Goal: Transaction & Acquisition: Purchase product/service

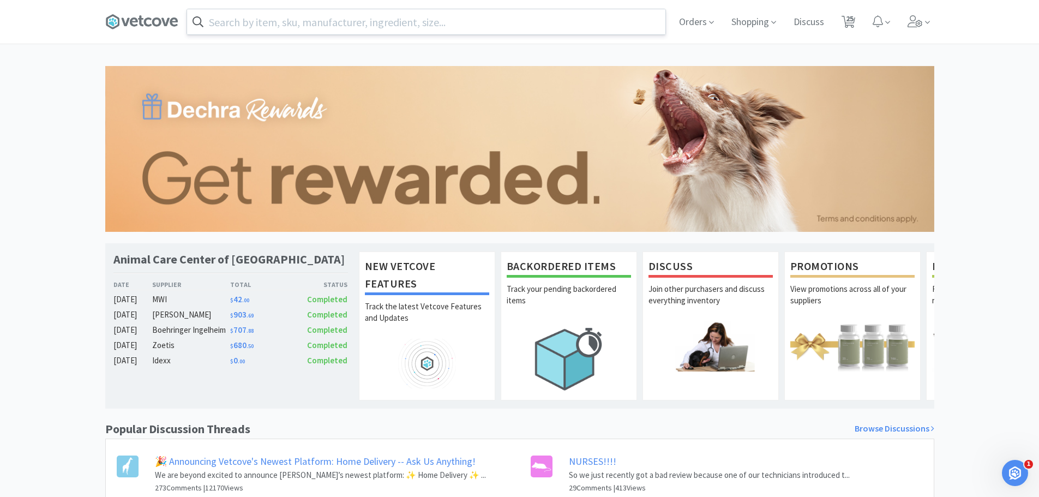
click at [323, 29] on input "text" at bounding box center [426, 21] width 478 height 25
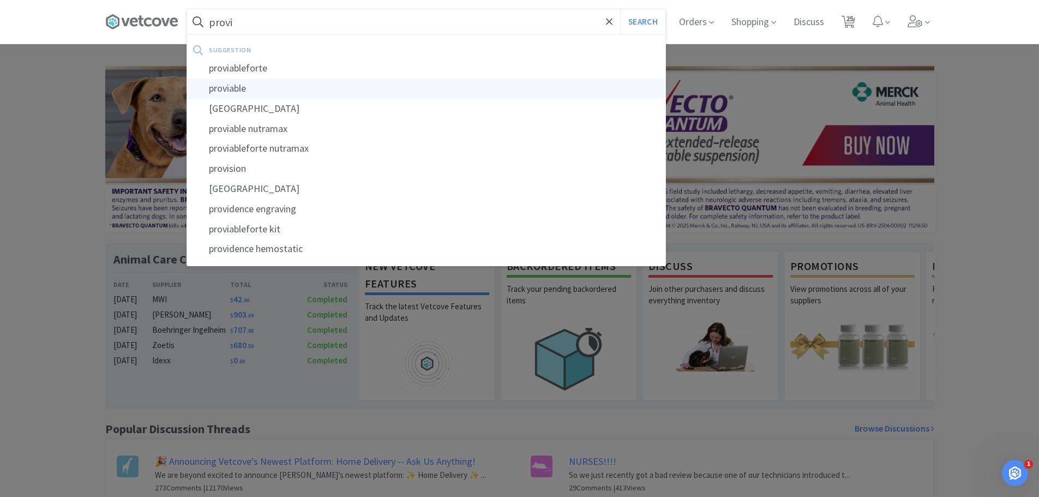
click at [231, 82] on div "proviable" at bounding box center [426, 89] width 478 height 20
type input "proviable"
select select "1"
select select "2"
select select "1"
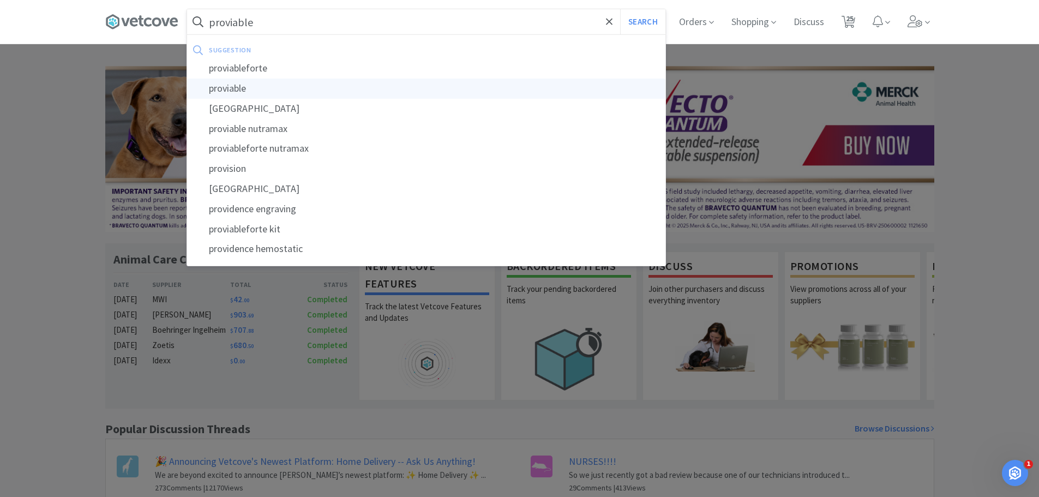
select select "2"
select select "1"
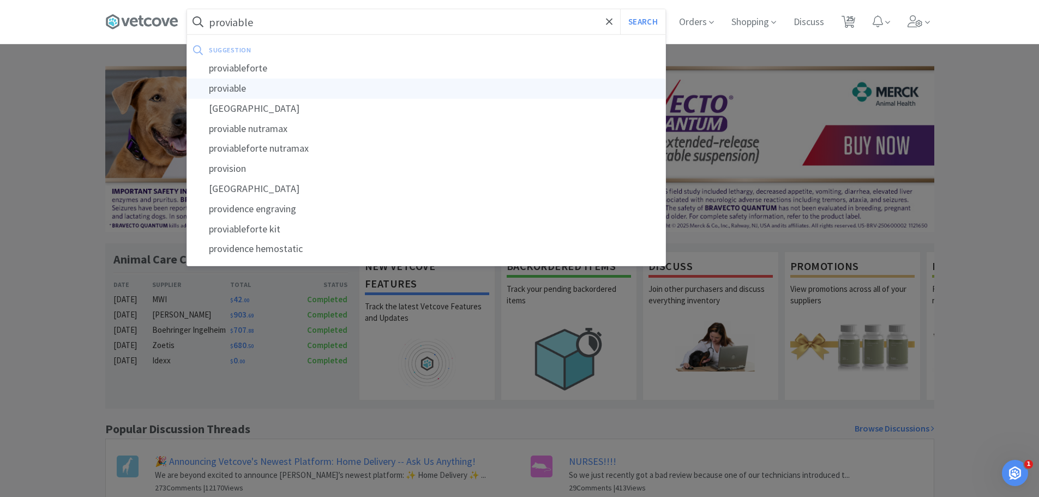
select select "1"
select select "6"
select select "2"
select select "1"
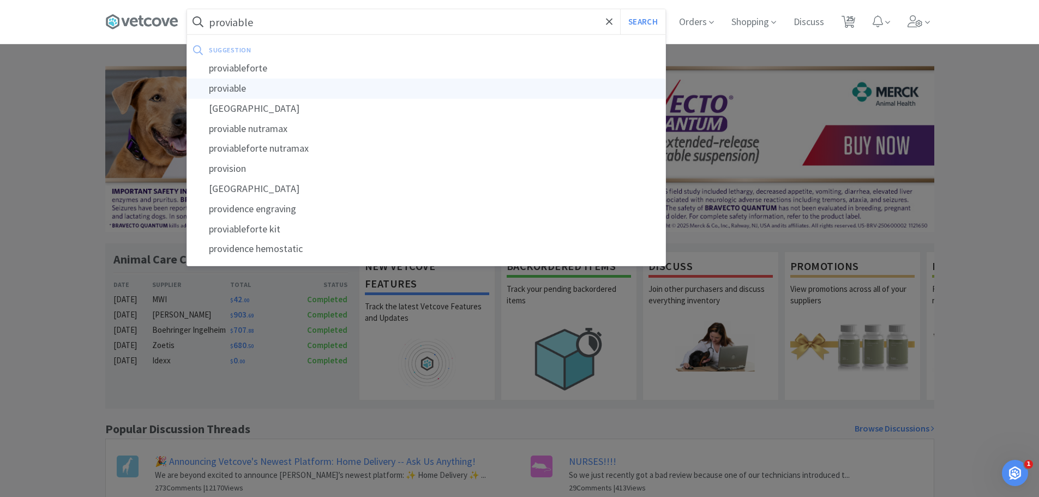
select select "1"
select select "2"
select select "1"
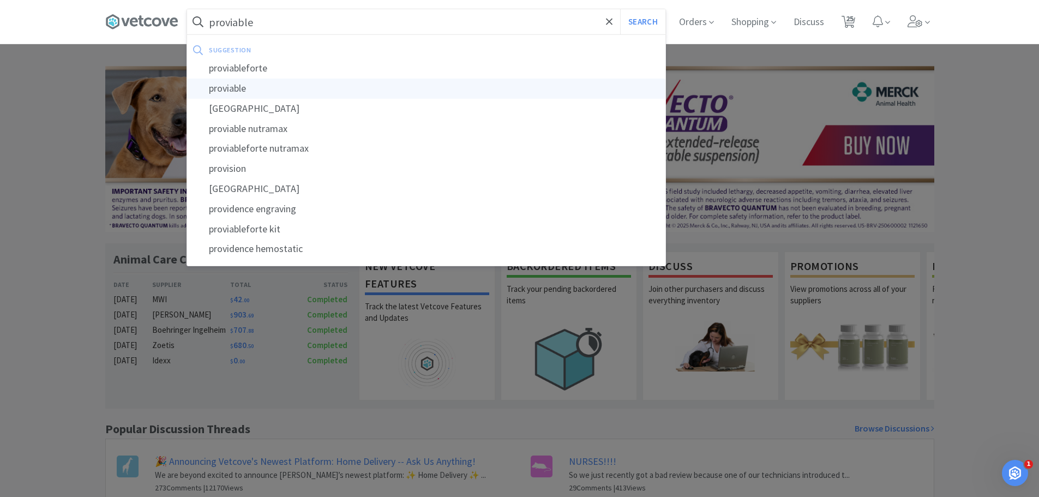
select select "1"
select select "2"
select select "3"
select select "1"
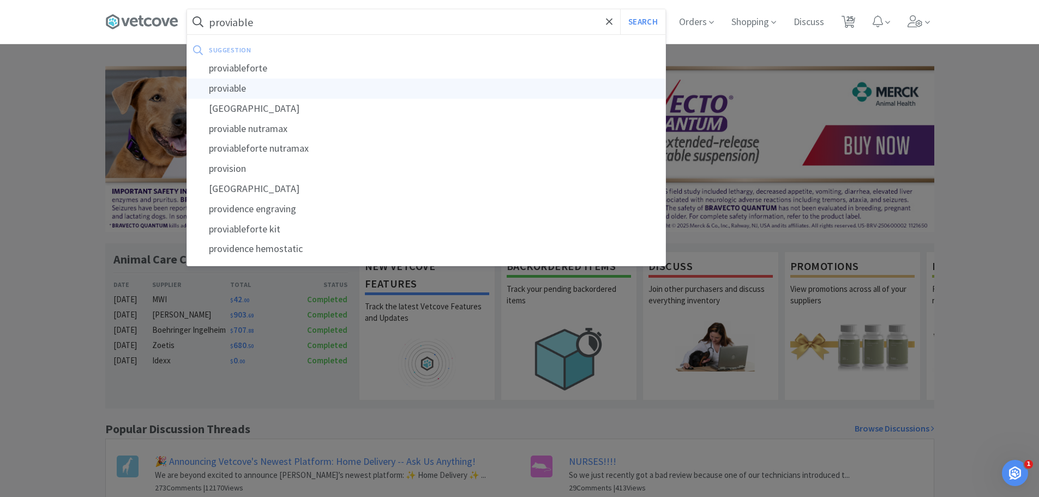
select select "1"
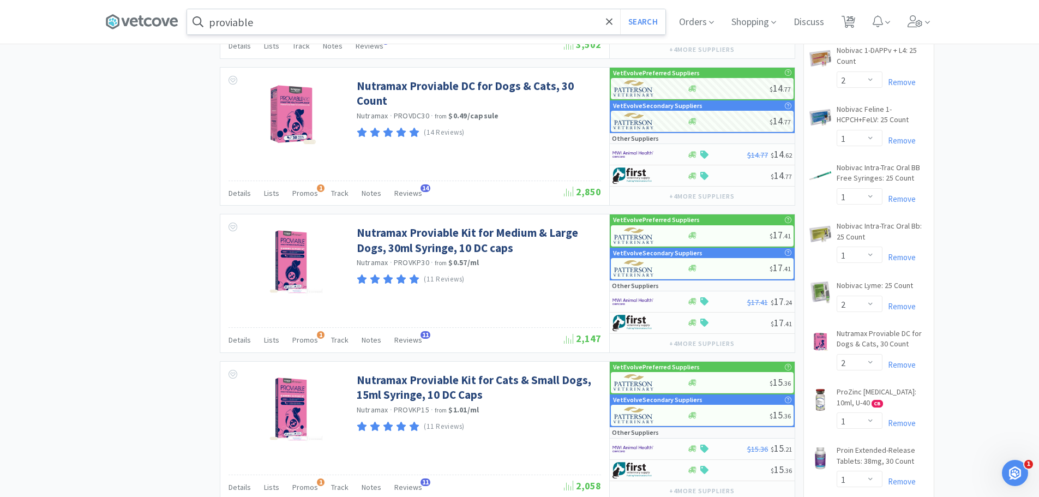
scroll to position [788, 0]
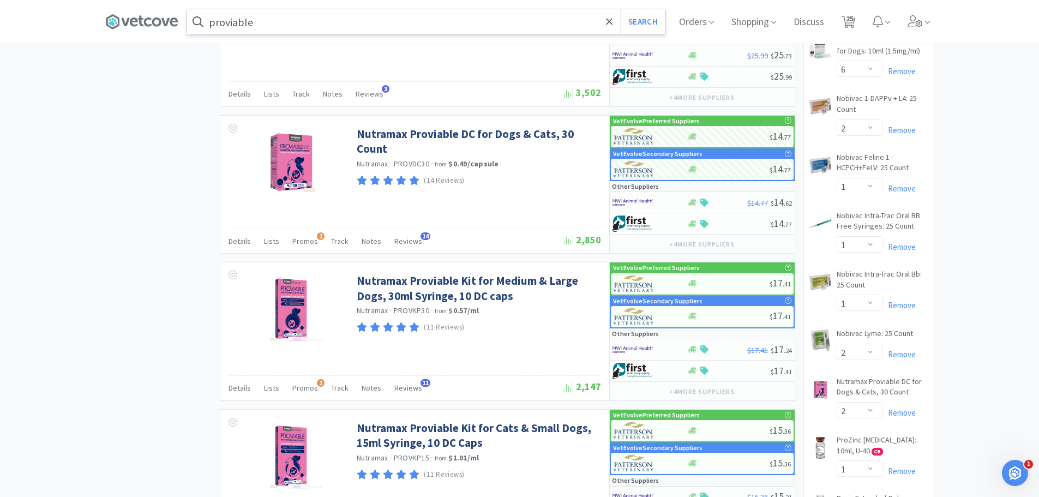
click at [166, 201] on div "× Filter Results Synced Suppliers Only Manufacturers Only Compounds Only Previo…" at bounding box center [519, 282] width 829 height 2008
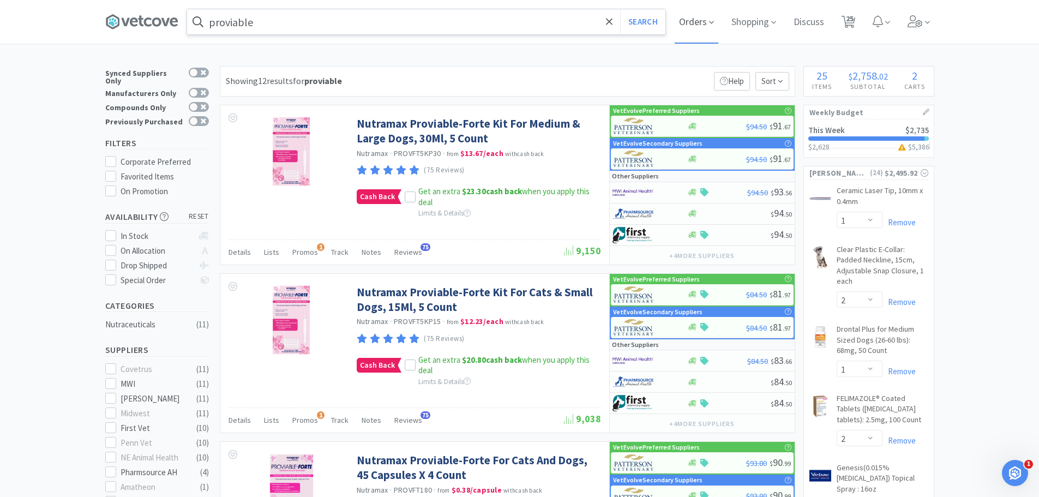
click at [710, 26] on span "Orders" at bounding box center [696, 22] width 44 height 44
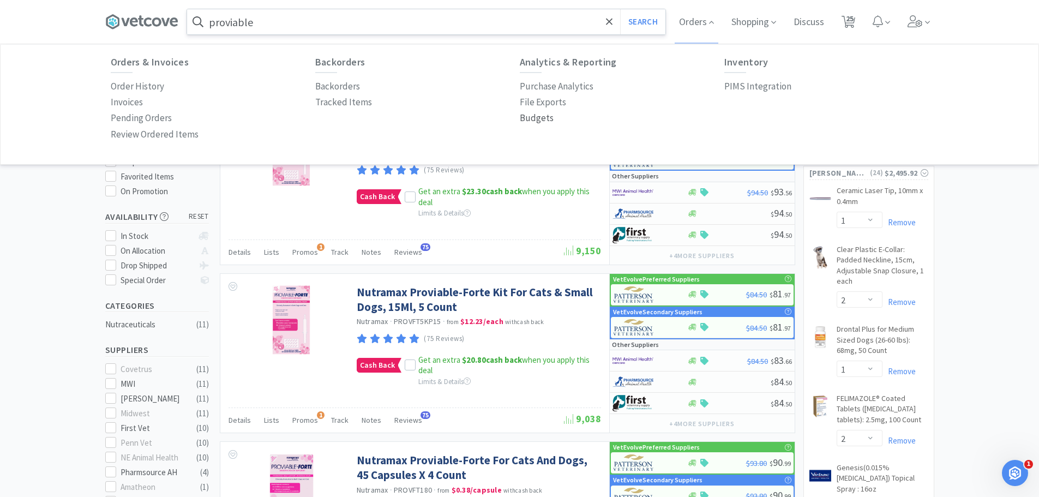
click at [536, 115] on p "Budgets" at bounding box center [537, 118] width 34 height 15
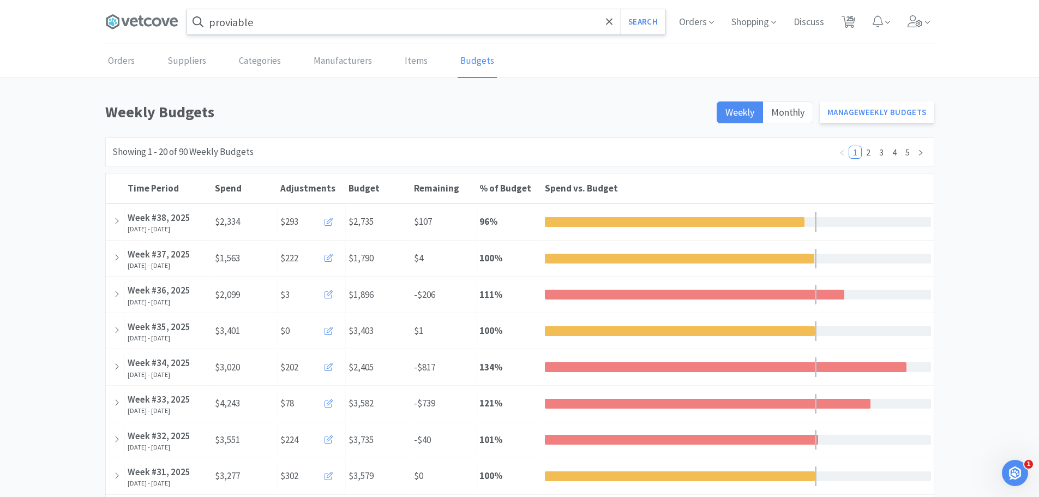
click at [337, 28] on input "proviable" at bounding box center [426, 21] width 478 height 25
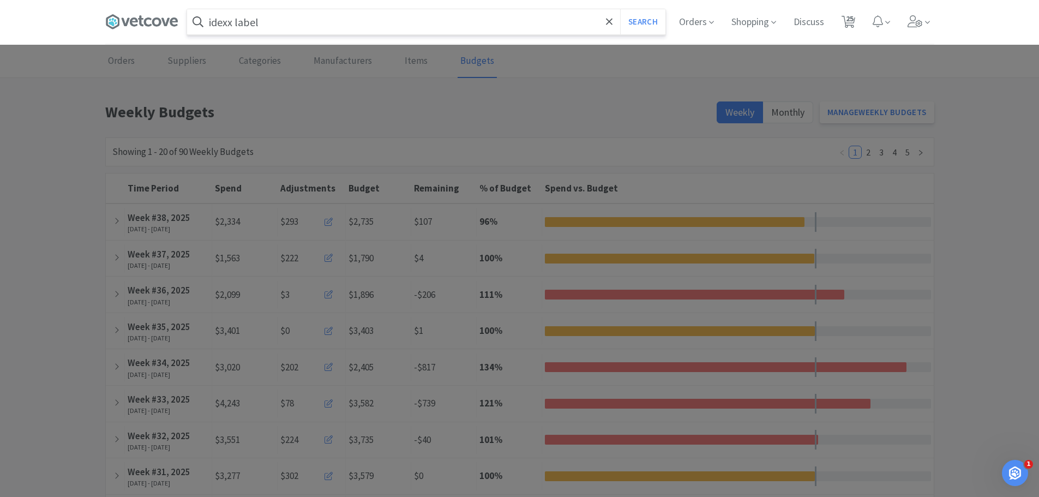
type input "idexx label"
click at [620, 9] on button "Search" at bounding box center [642, 21] width 45 height 25
select select "1"
select select "2"
select select "1"
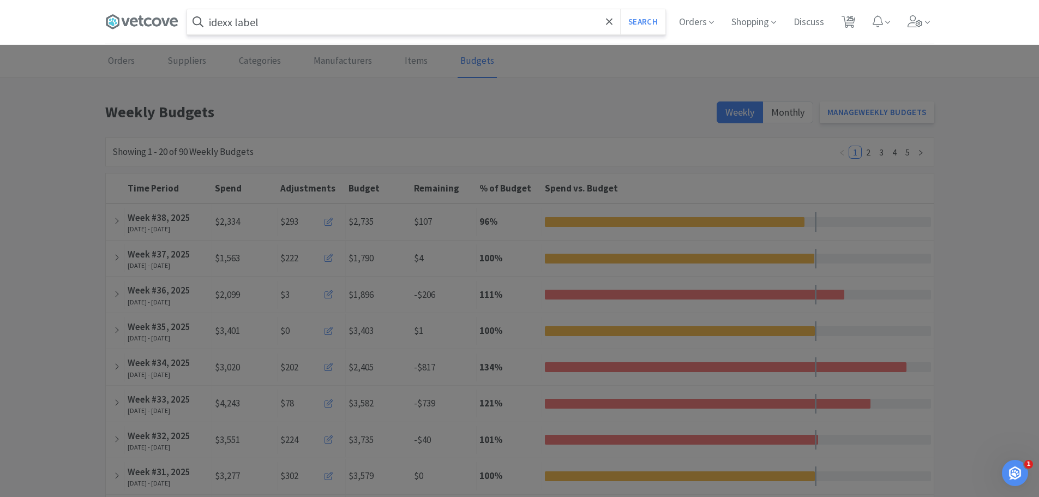
select select "2"
select select "1"
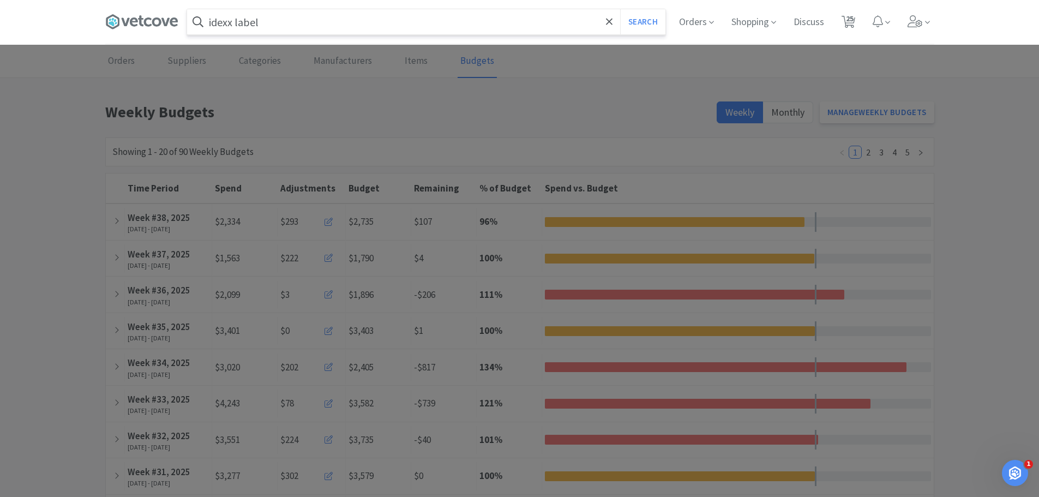
select select "1"
select select "6"
select select "2"
select select "1"
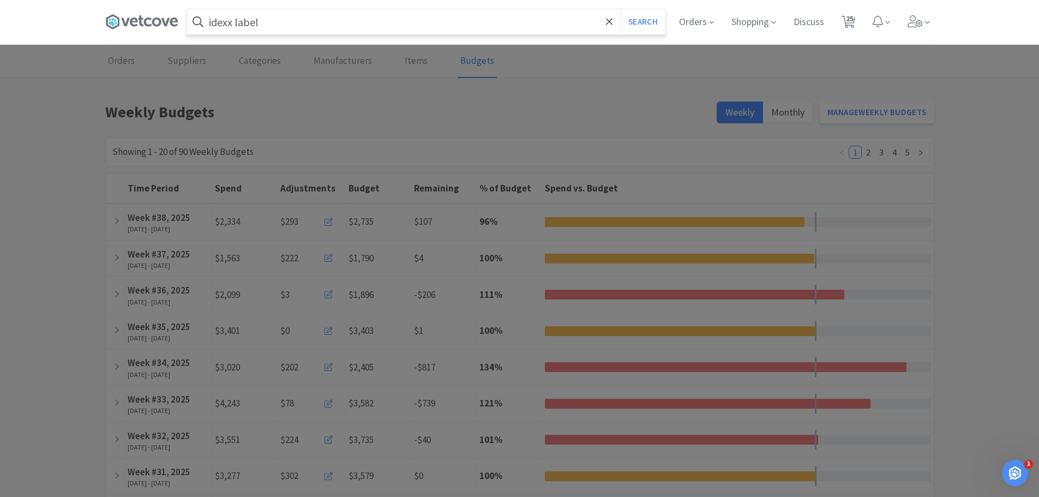
select select "1"
select select "2"
select select "1"
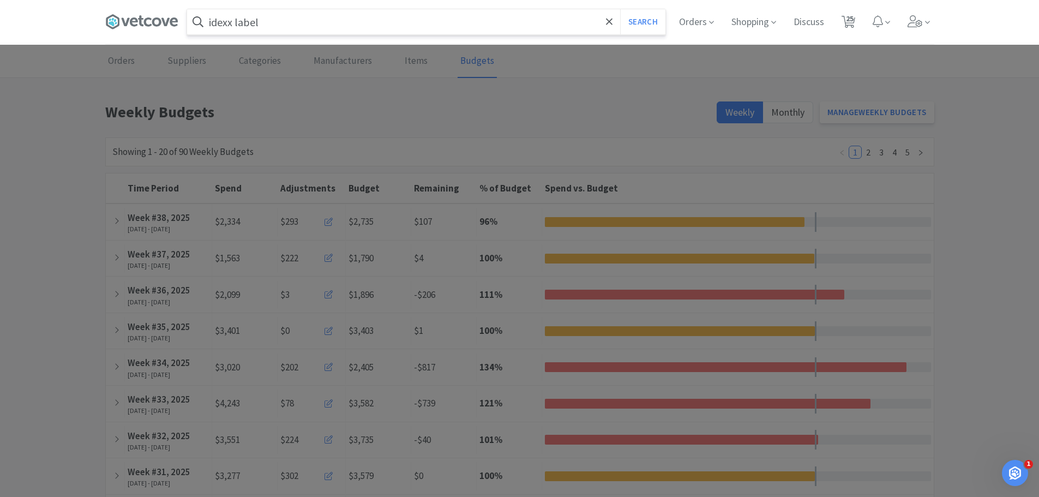
select select "1"
select select "2"
select select "3"
select select "1"
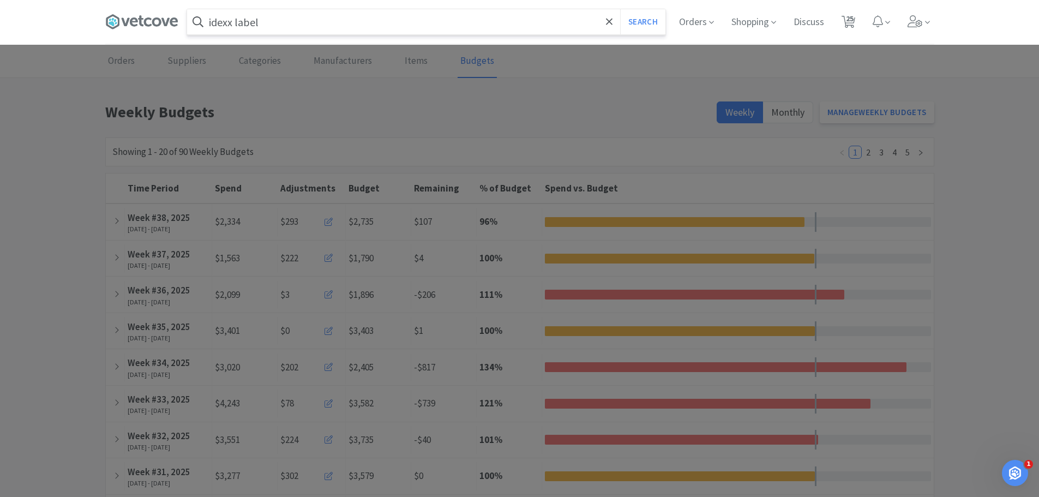
select select "1"
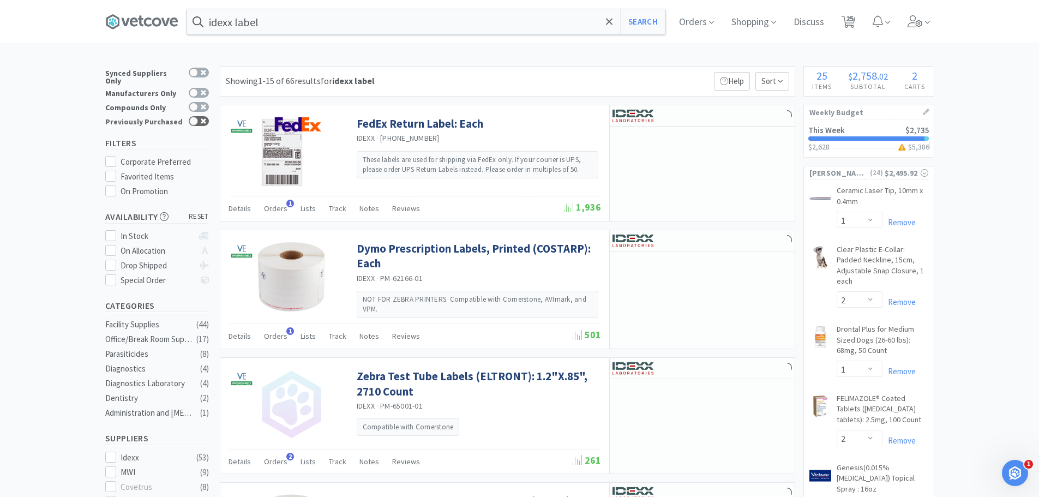
click at [202, 118] on icon at bounding box center [203, 120] width 5 height 5
checkbox input "true"
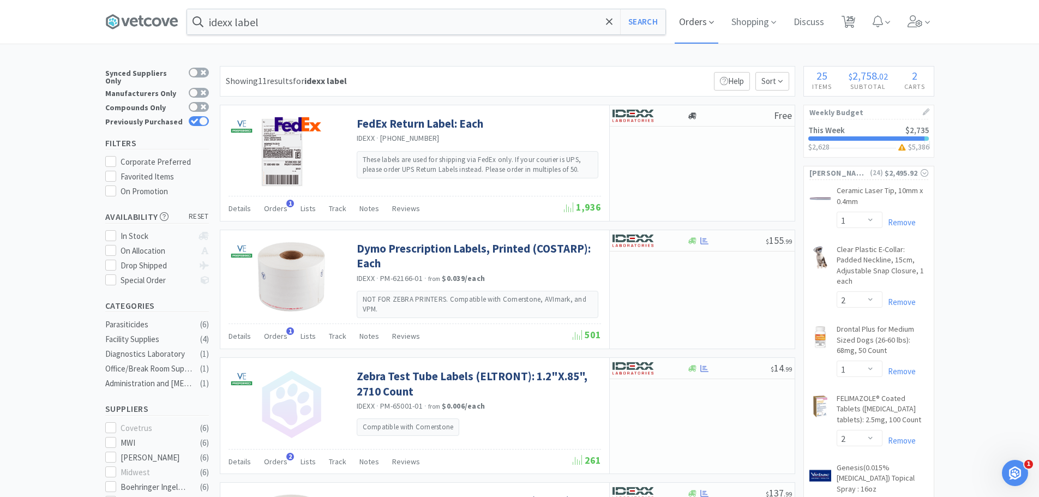
click at [702, 19] on span "Orders" at bounding box center [696, 22] width 44 height 44
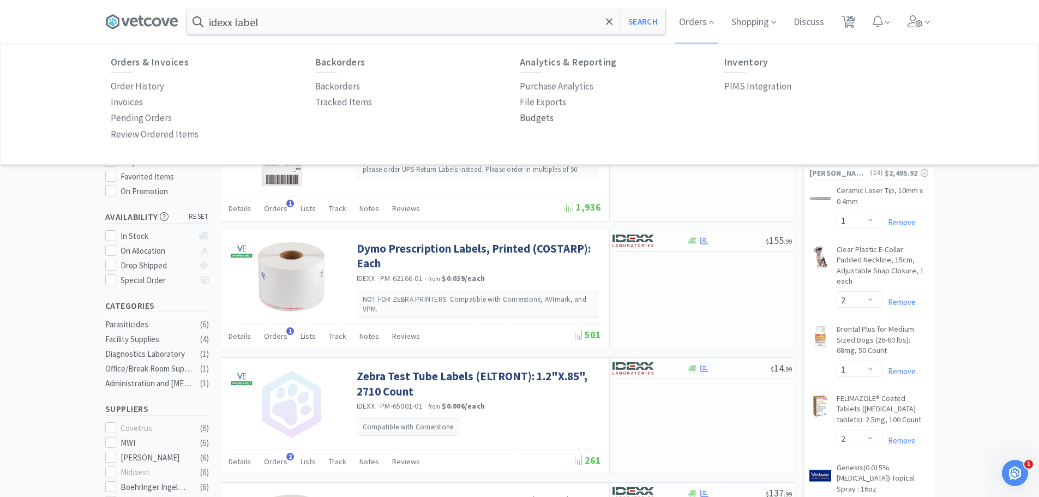
click at [542, 118] on p "Budgets" at bounding box center [537, 118] width 34 height 15
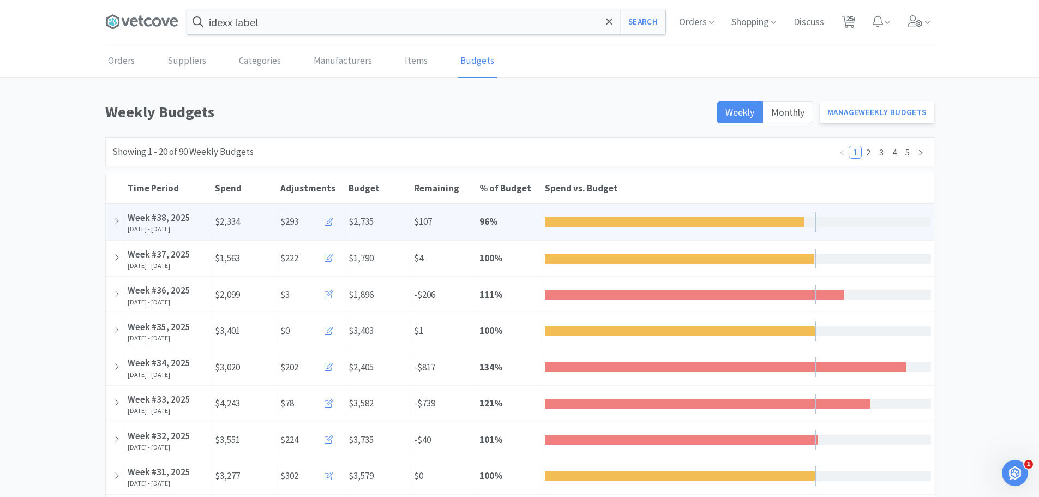
click at [330, 221] on icon at bounding box center [328, 222] width 8 height 8
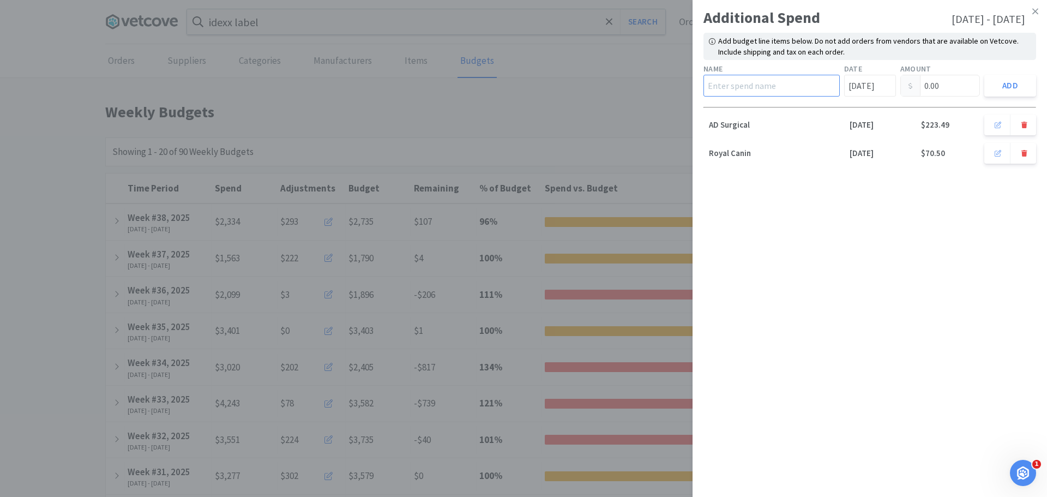
click at [763, 88] on input "text" at bounding box center [771, 86] width 136 height 22
type input "MWI Office"
click at [887, 83] on input "[DATE]" at bounding box center [870, 86] width 52 height 22
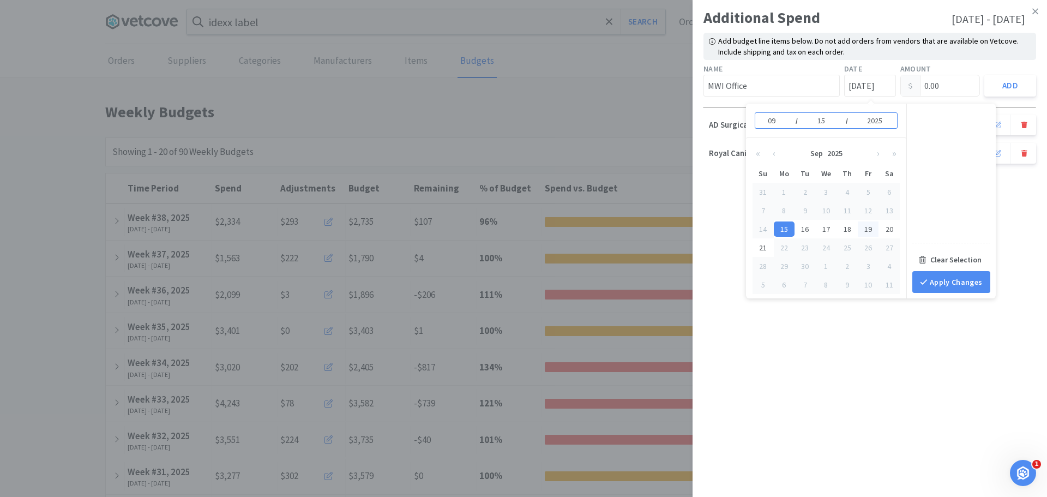
click at [868, 231] on div "19" at bounding box center [868, 228] width 21 height 15
type input "[DATE]"
type input "19"
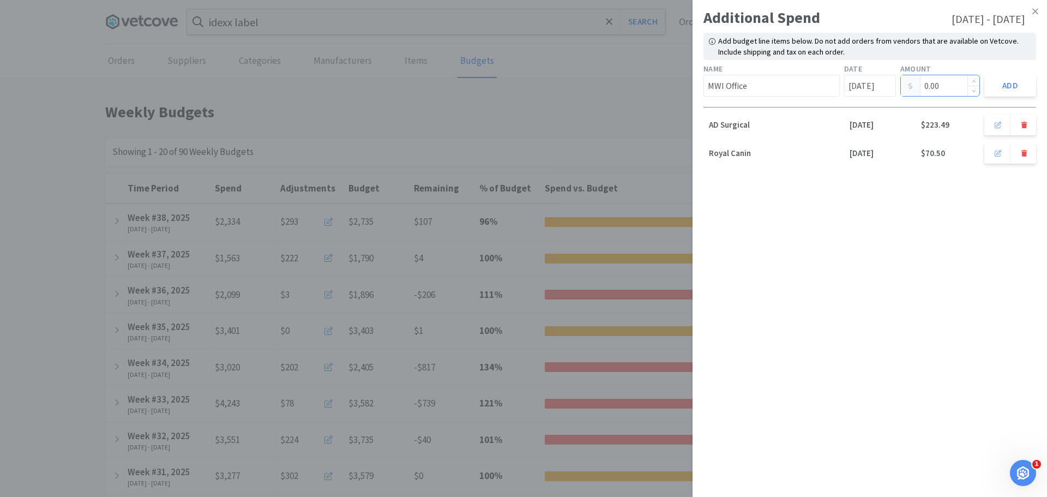
click at [945, 85] on input "0.00" at bounding box center [940, 85] width 79 height 21
drag, startPoint x: 946, startPoint y: 85, endPoint x: 878, endPoint y: 97, distance: 69.3
click at [878, 97] on div "Name MWI Office Date [DATE] Amount 0.00 Add" at bounding box center [869, 80] width 337 height 38
type input "105.66"
click at [999, 83] on button "Add" at bounding box center [1010, 86] width 52 height 22
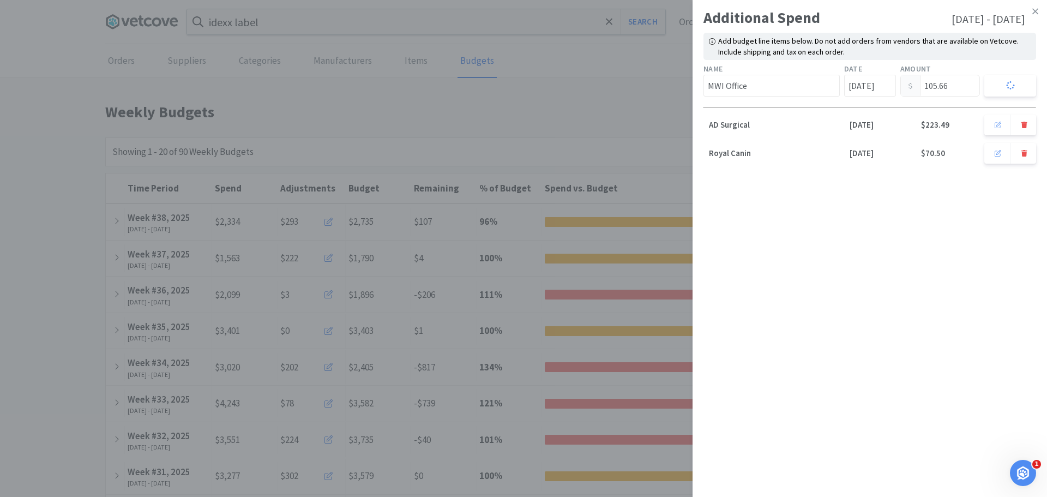
type input "[DATE]"
type input "0.00"
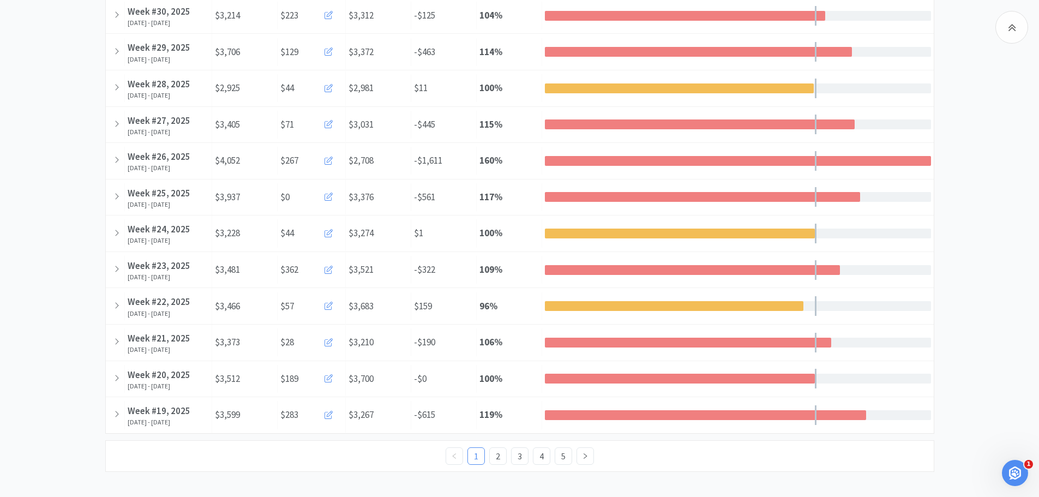
scroll to position [504, 0]
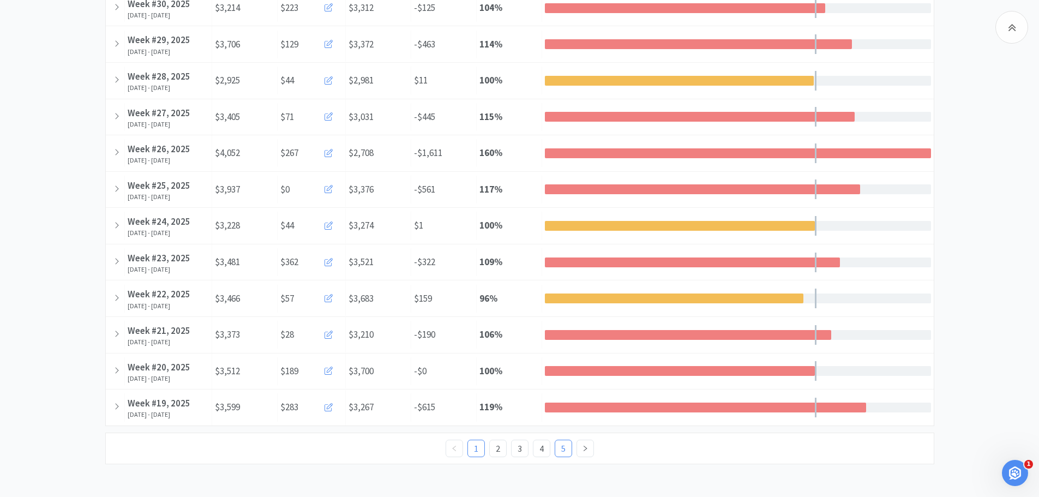
click at [562, 447] on link "5" at bounding box center [563, 448] width 16 height 16
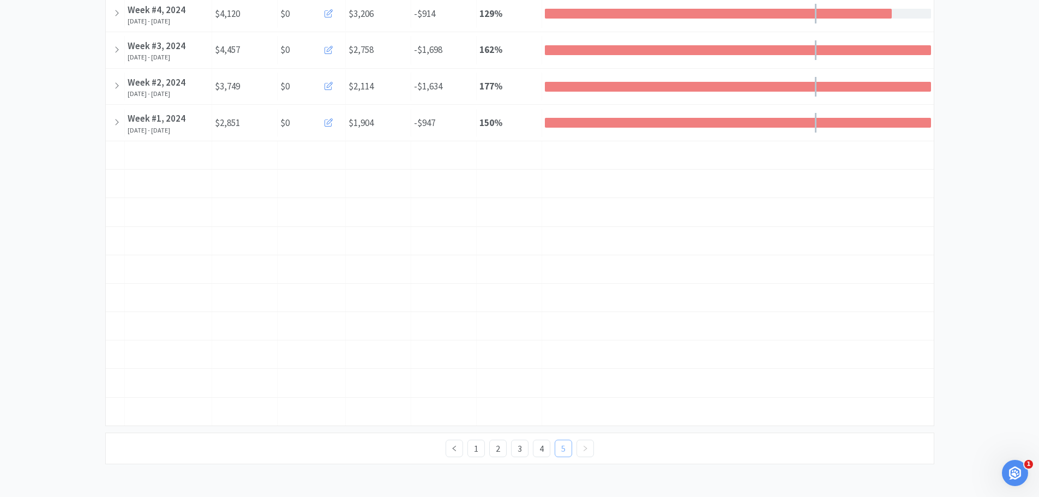
scroll to position [0, 0]
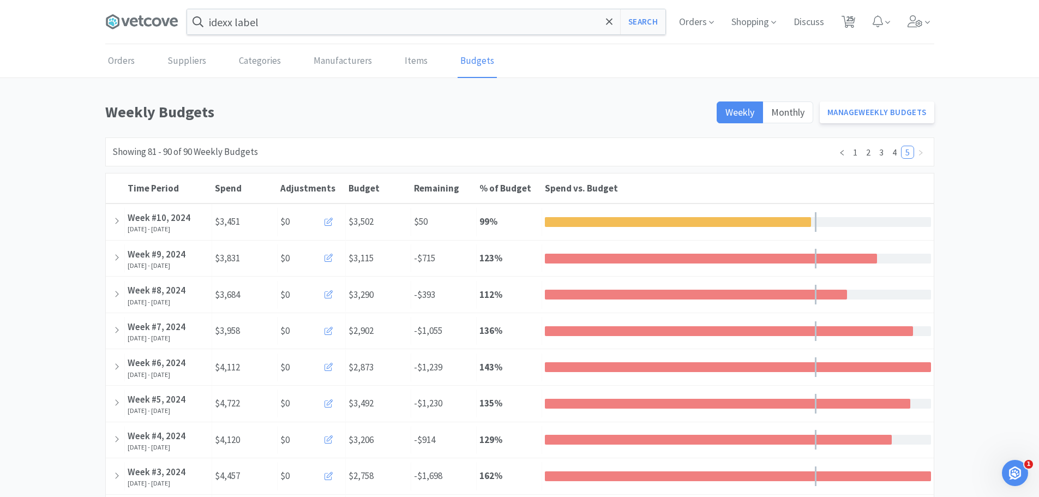
select select "1"
select select "2"
select select "1"
select select "2"
select select "1"
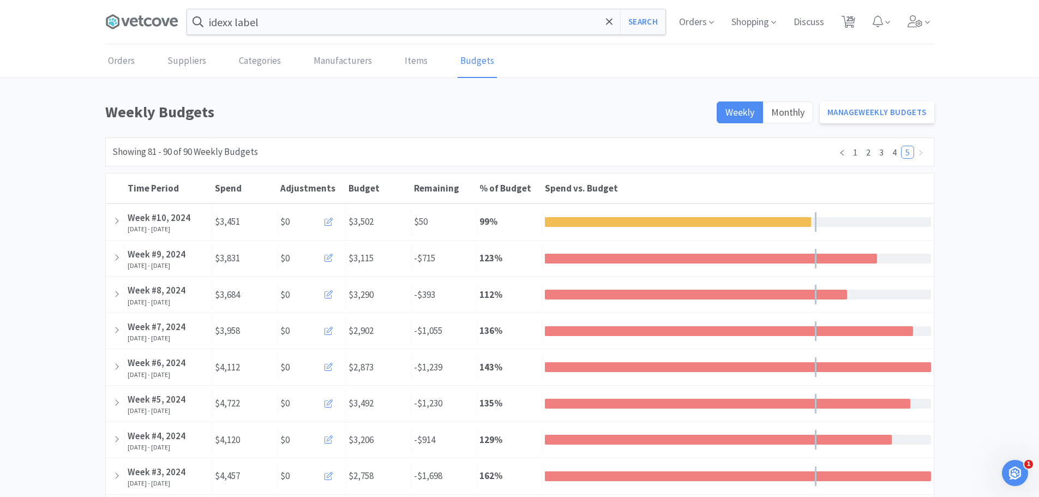
select select "1"
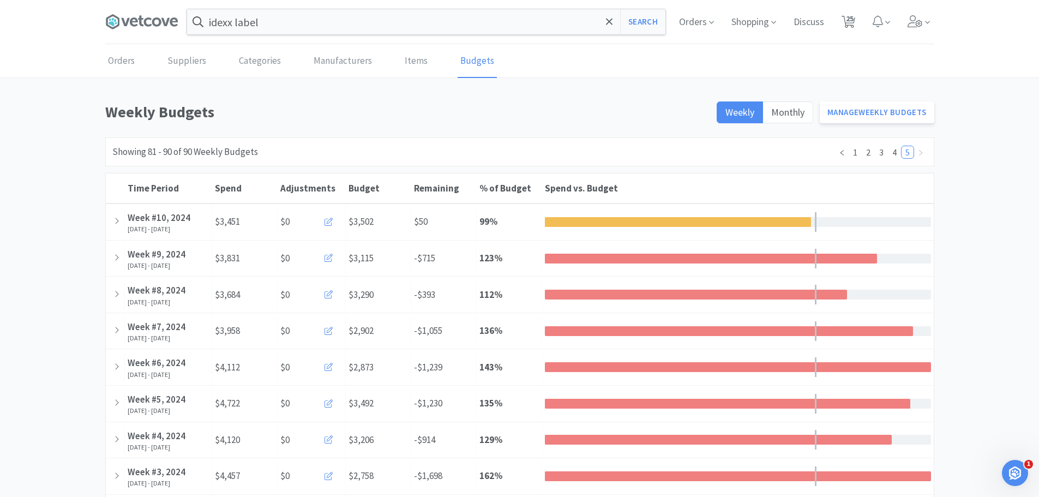
select select "6"
select select "2"
select select "1"
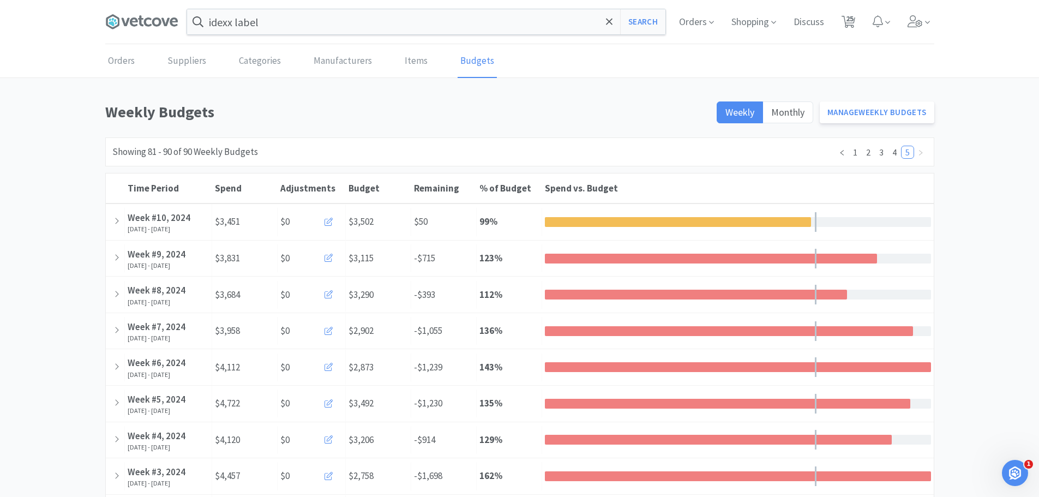
select select "2"
select select "1"
select select "2"
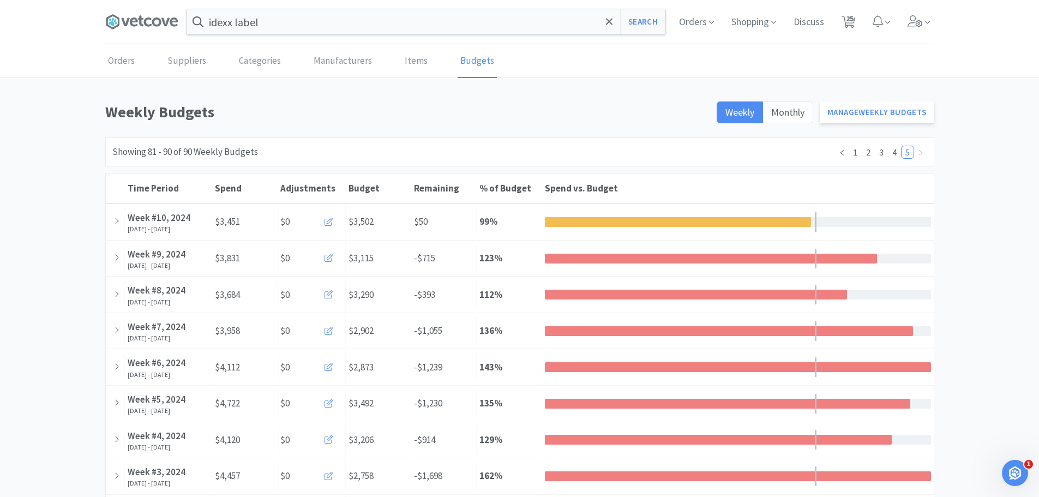
select select "3"
select select "1"
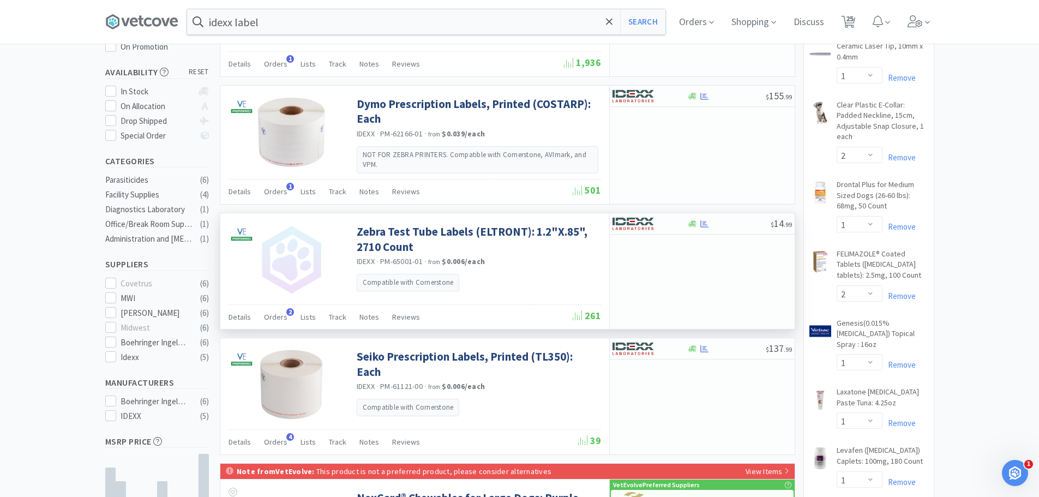
scroll to position [164, 0]
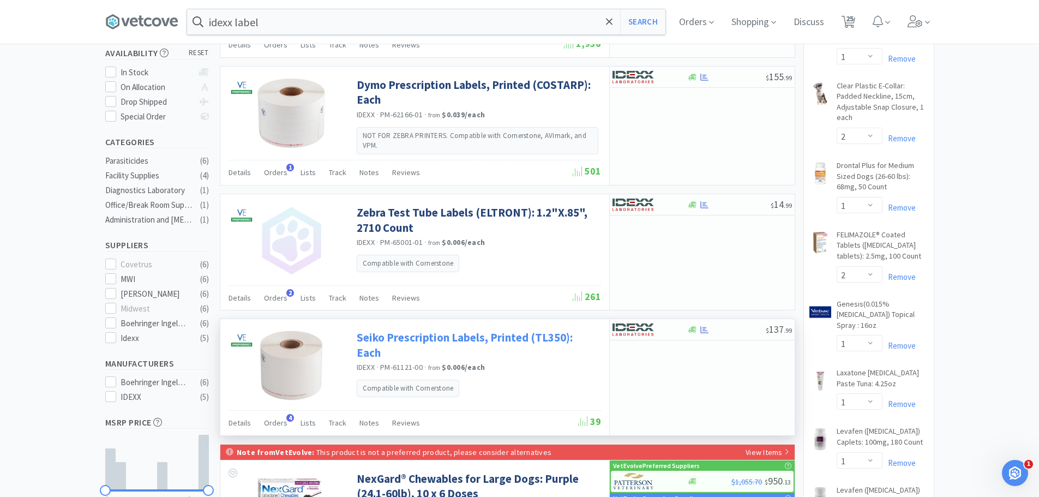
click at [469, 335] on link "Seiko Prescription Labels, Printed (TL350): Each" at bounding box center [478, 345] width 242 height 30
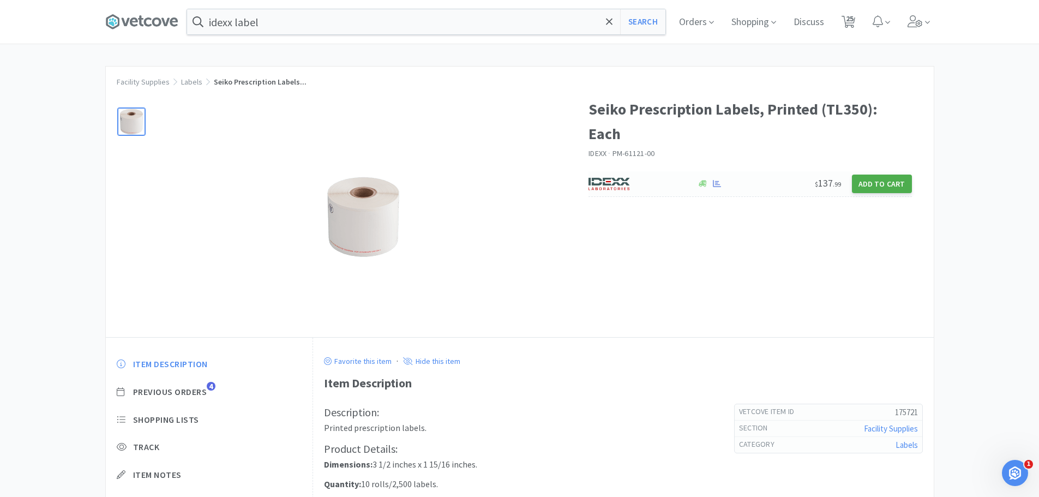
click at [872, 174] on button "Add to Cart" at bounding box center [882, 183] width 60 height 19
select select "1"
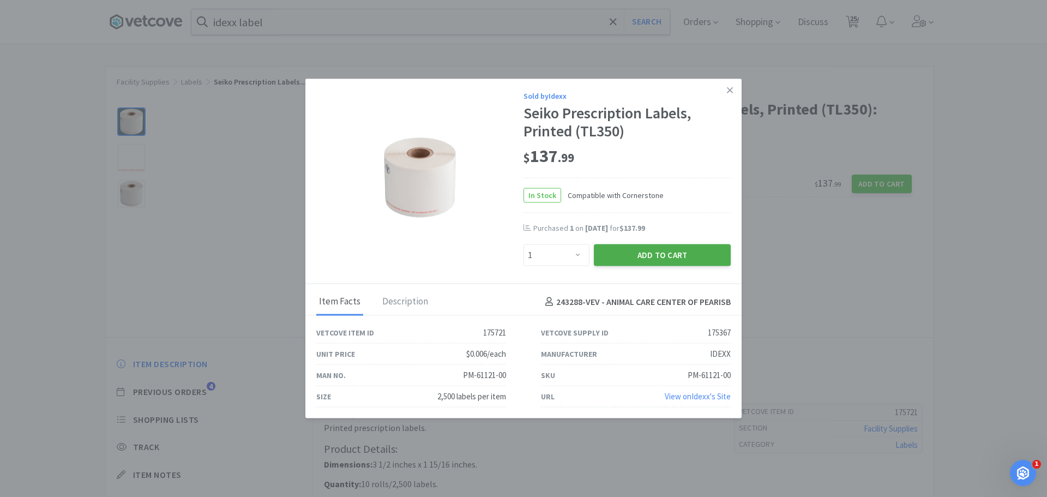
click at [621, 256] on button "Add to Cart" at bounding box center [662, 255] width 137 height 22
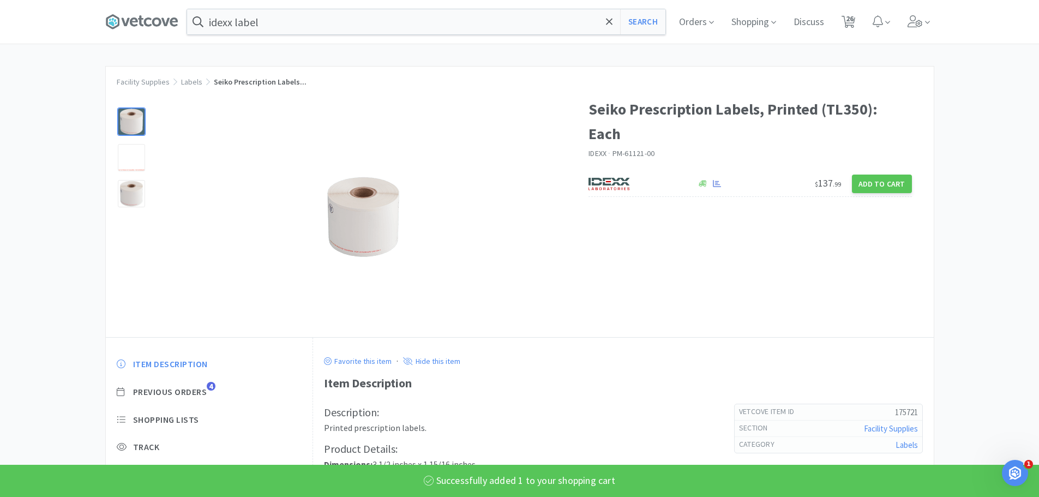
select select "1"
select select "2"
select select "1"
select select "2"
select select "1"
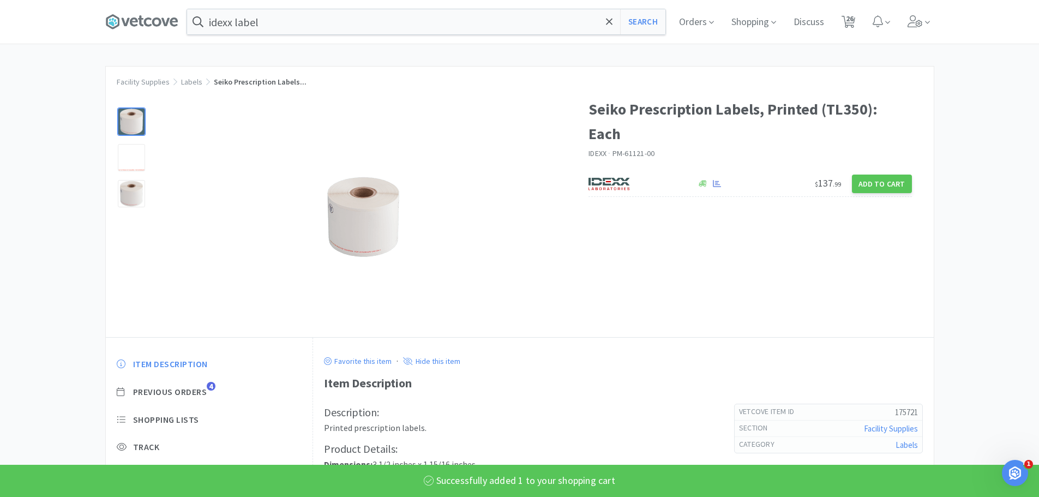
select select "1"
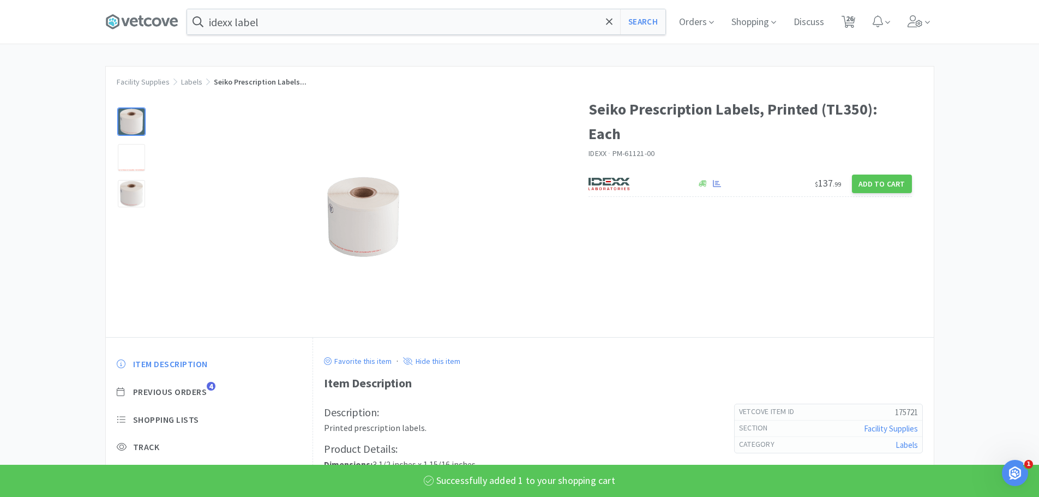
select select "6"
select select "2"
select select "1"
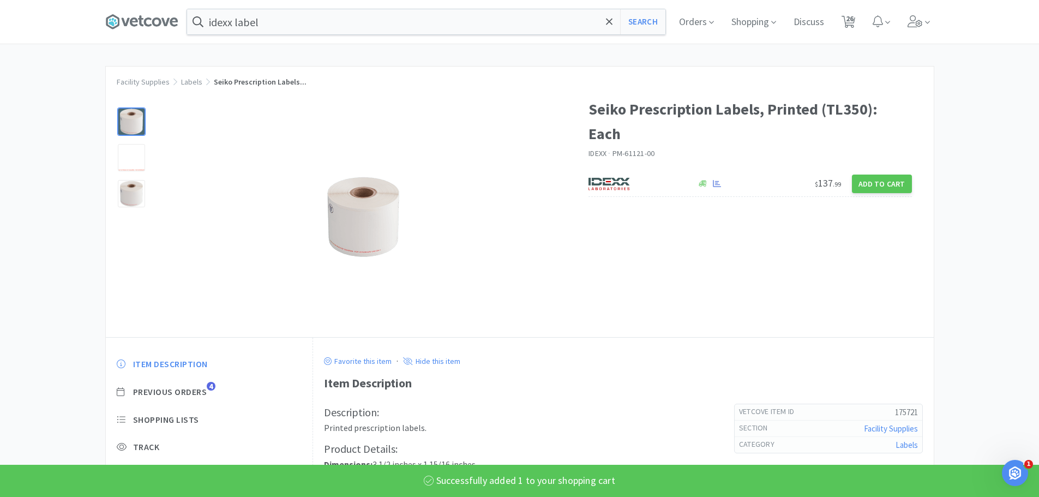
select select "2"
select select "1"
select select "2"
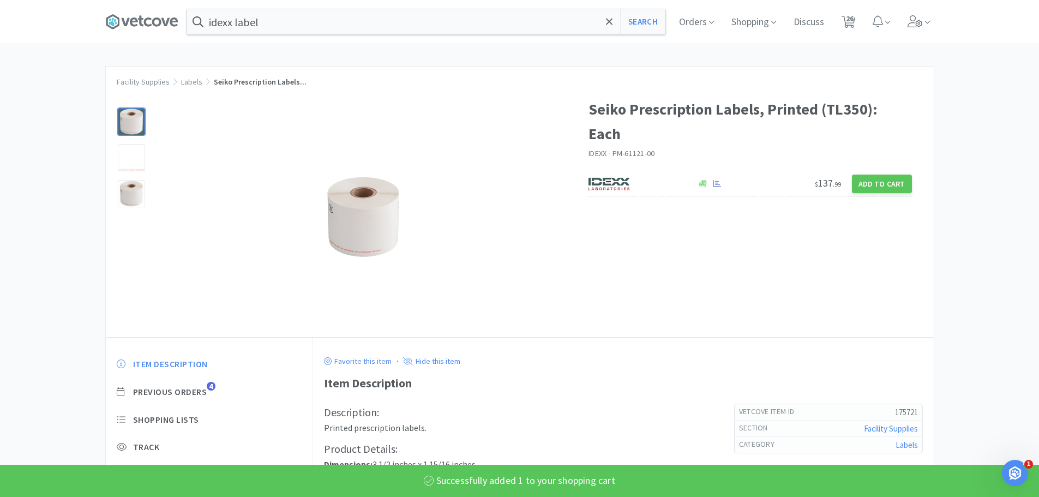
select select "3"
select select "1"
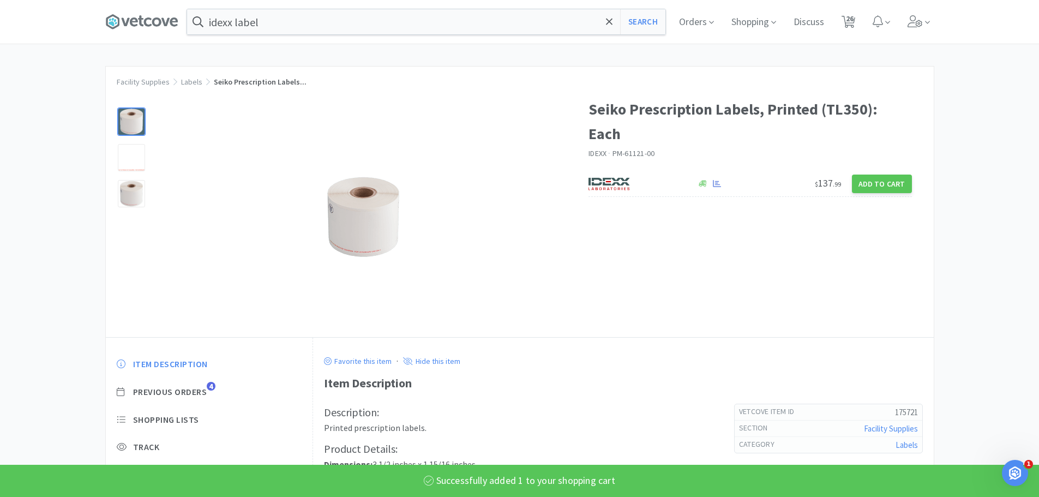
select select "1"
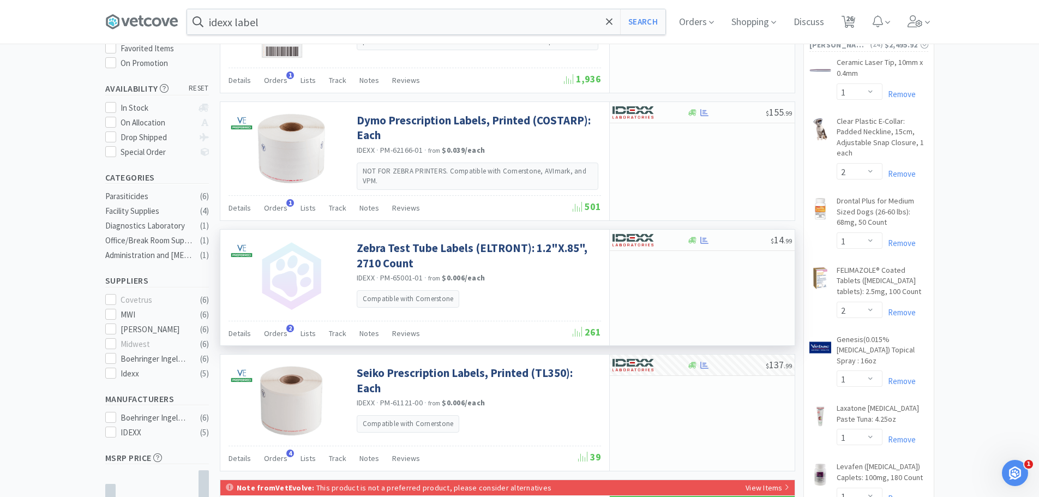
scroll to position [109, 0]
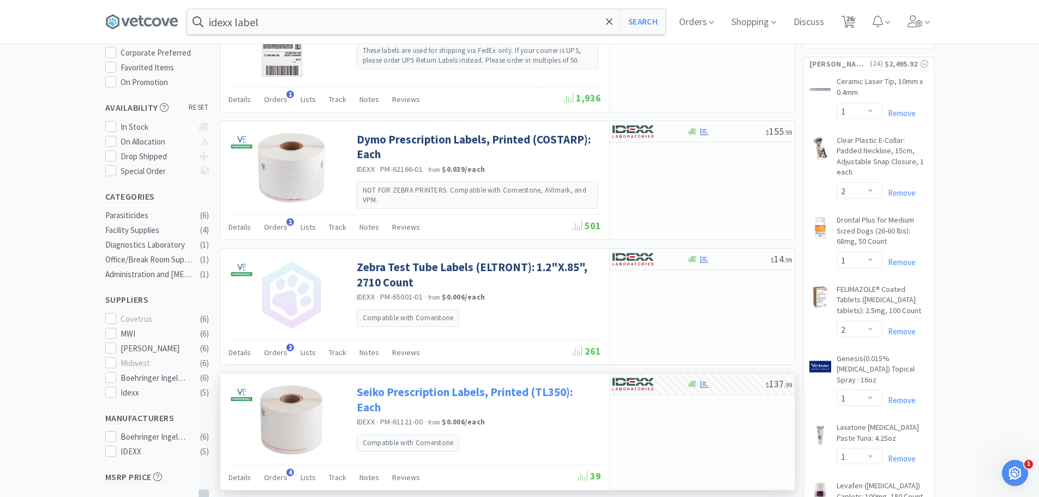
click at [419, 393] on link "Seiko Prescription Labels, Printed (TL350): Each" at bounding box center [478, 399] width 242 height 30
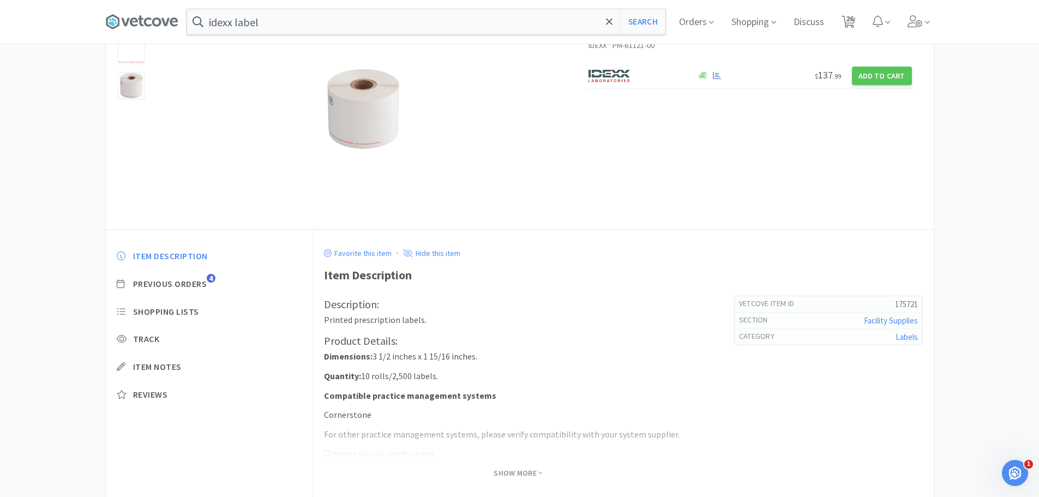
scroll to position [109, 0]
select select "1"
select select "2"
select select "1"
select select "2"
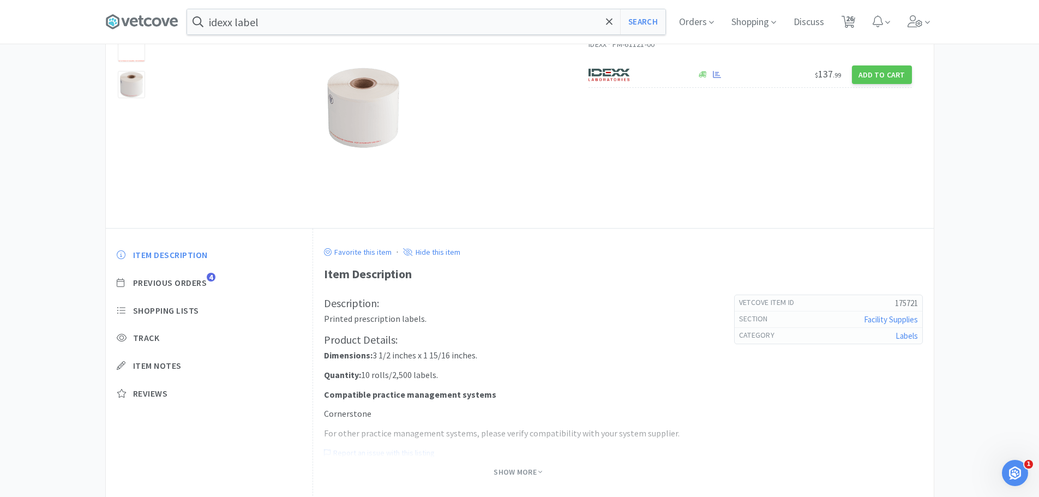
select select "1"
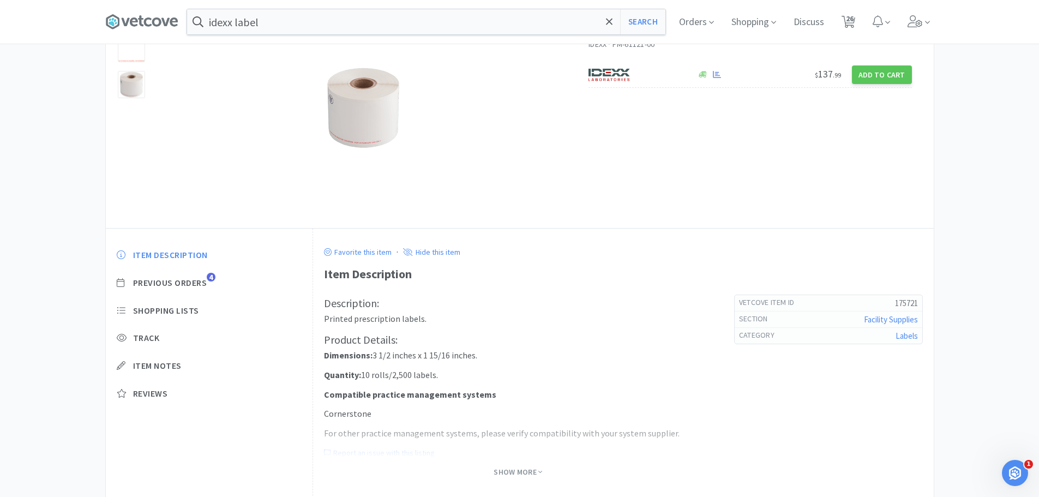
select select "1"
select select "6"
select select "2"
select select "1"
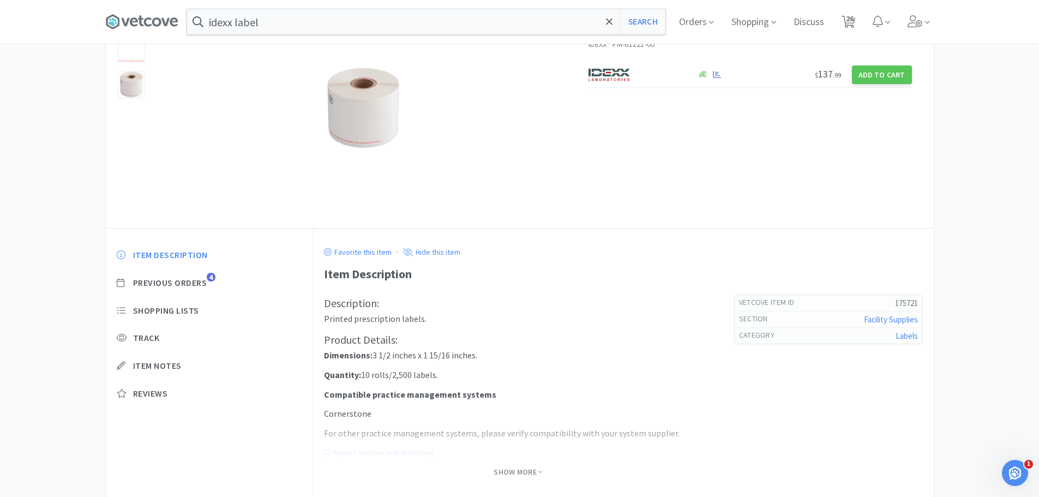
select select "1"
select select "2"
select select "1"
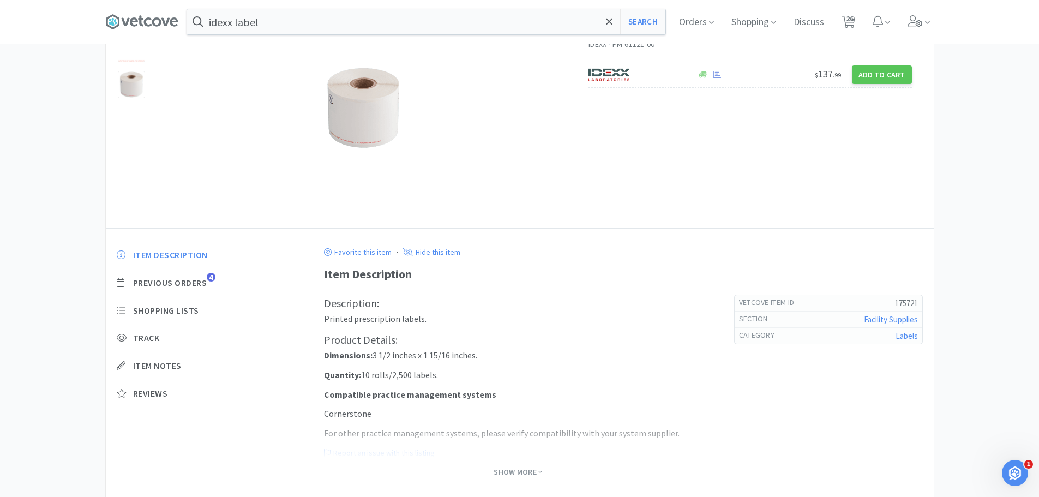
select select "2"
select select "3"
select select "1"
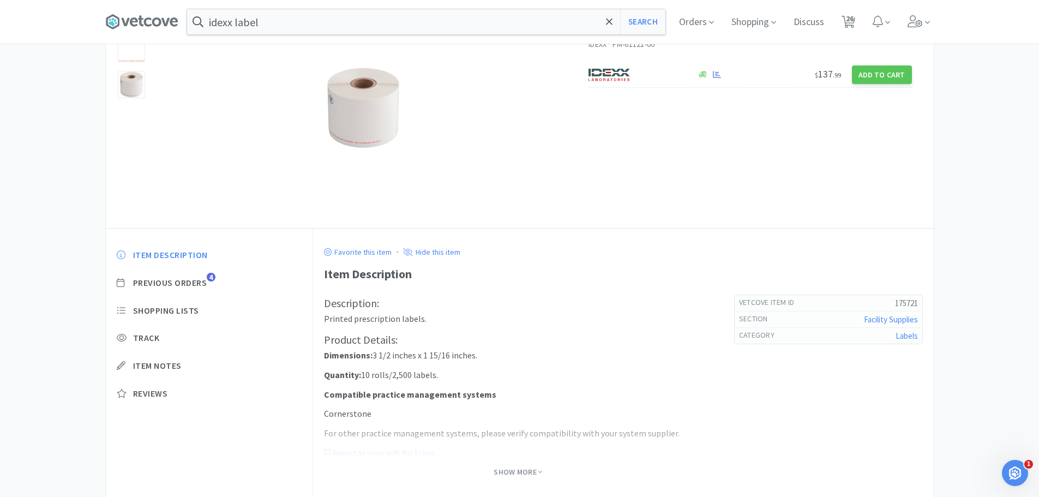
select select "1"
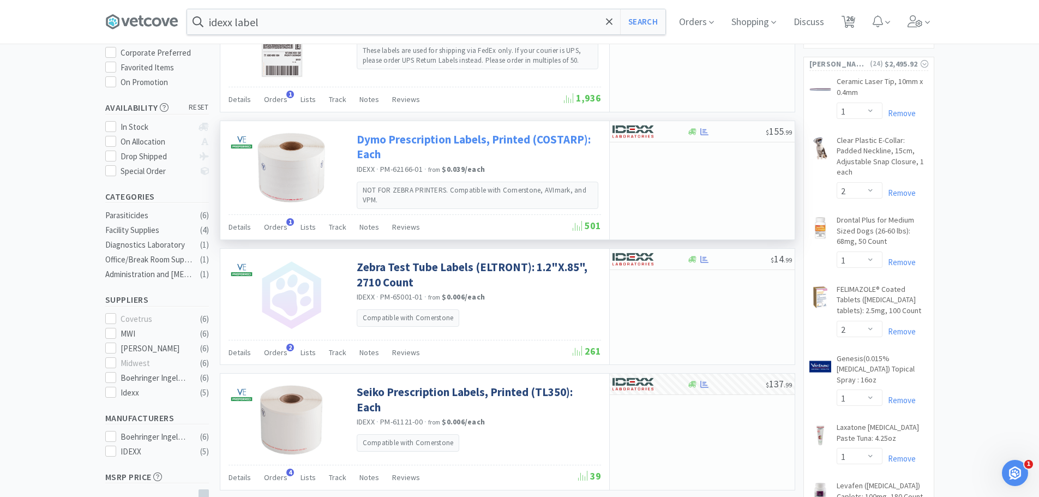
click at [394, 144] on link "Dymo Prescription Labels, Printed (COSTARP): Each" at bounding box center [478, 147] width 242 height 30
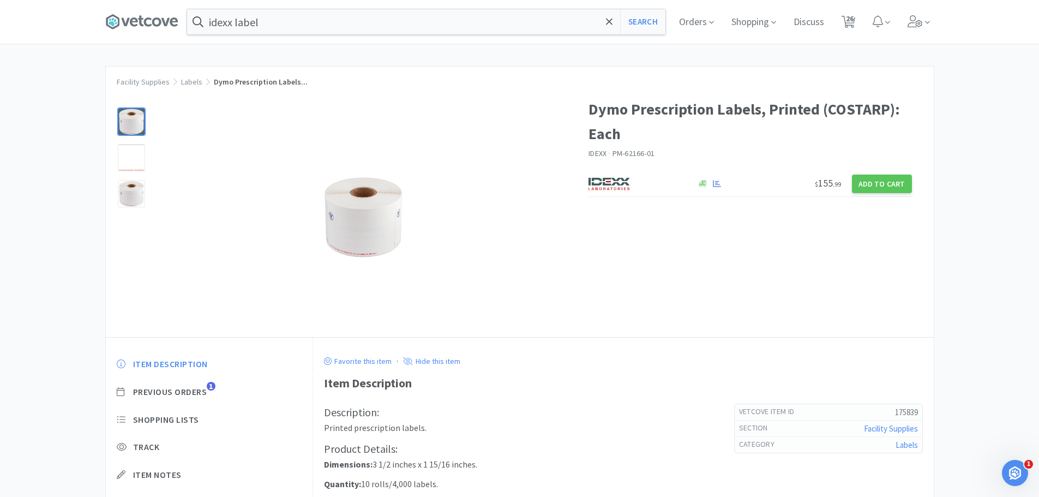
select select "1"
select select "2"
select select "1"
select select "2"
select select "1"
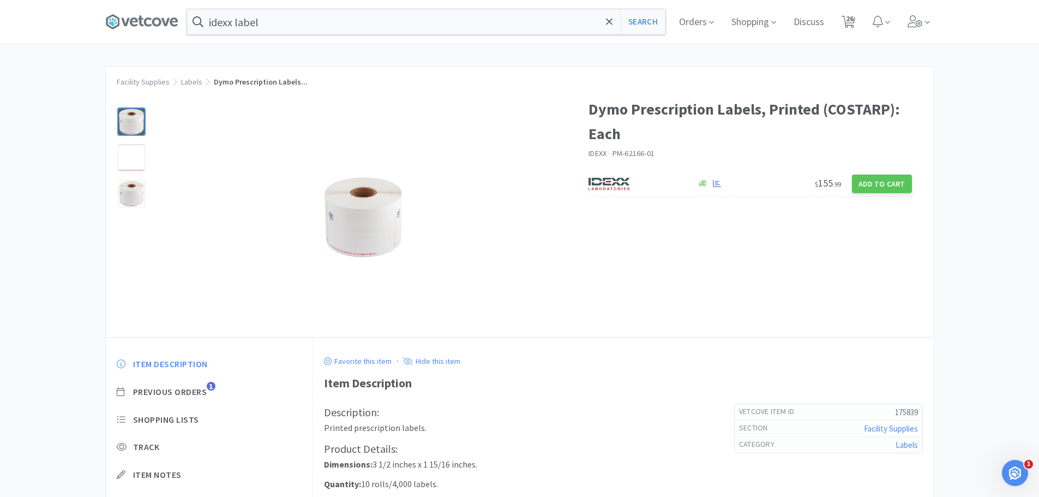
select select "1"
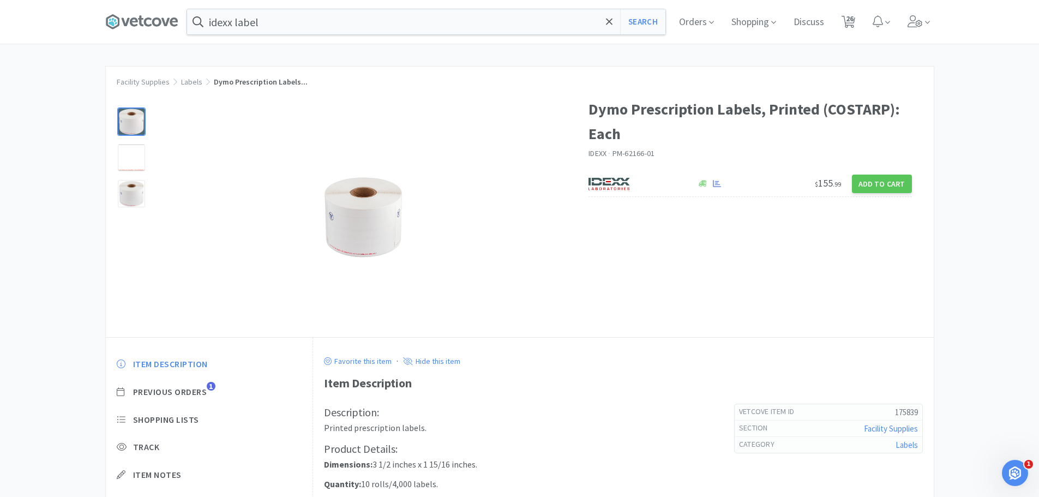
select select "6"
select select "2"
select select "1"
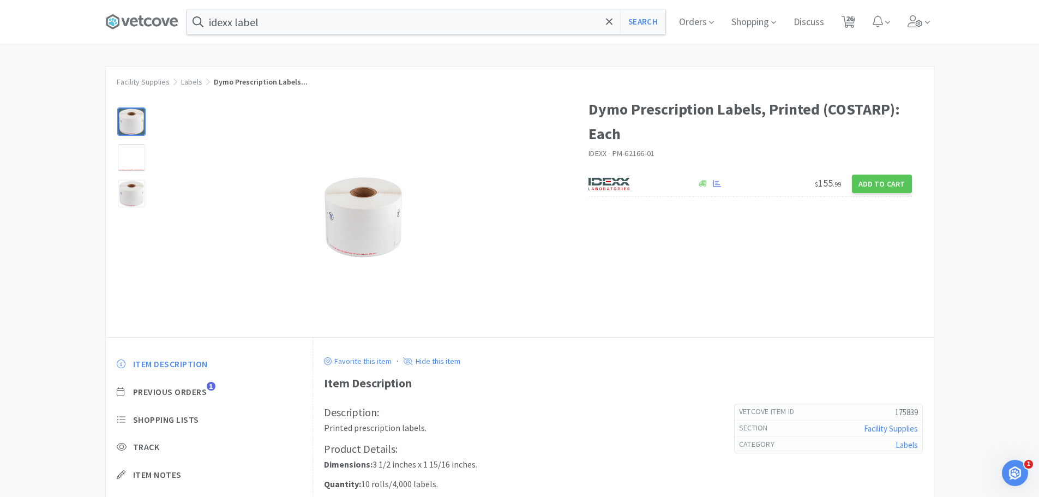
select select "2"
select select "1"
select select "2"
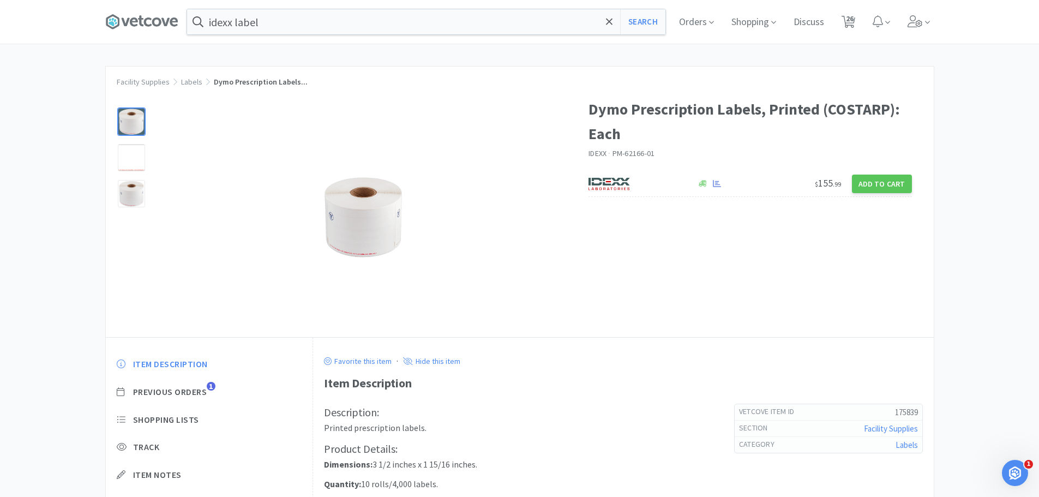
select select "3"
select select "1"
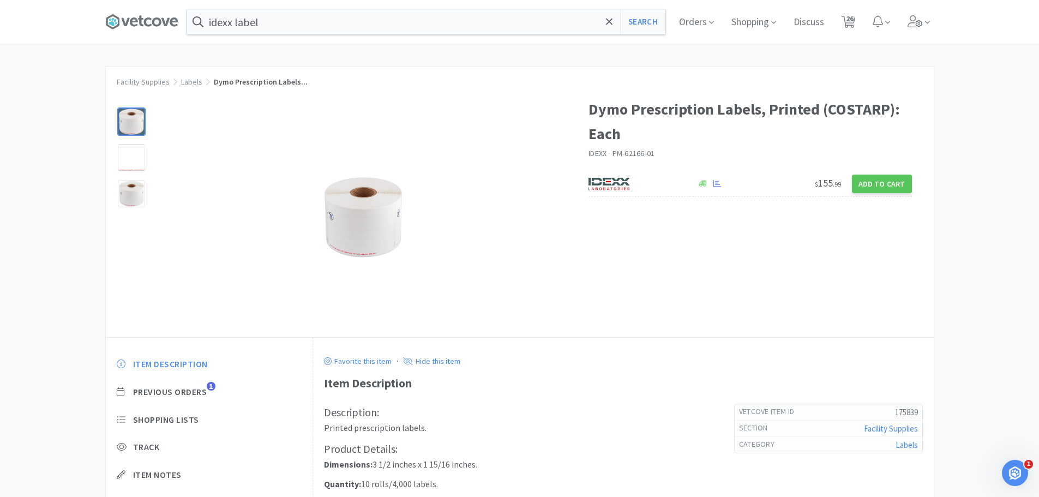
select select "1"
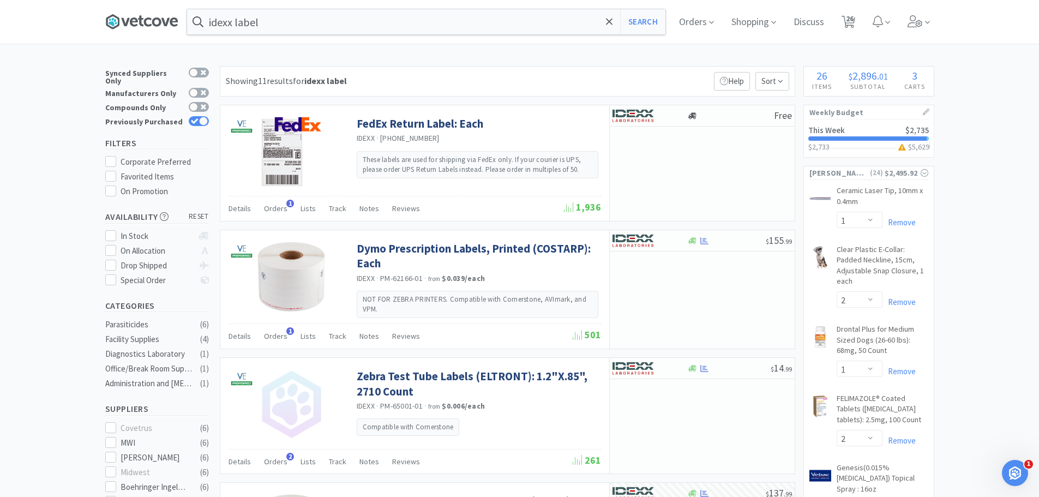
click at [143, 25] on icon at bounding box center [140, 21] width 5 height 11
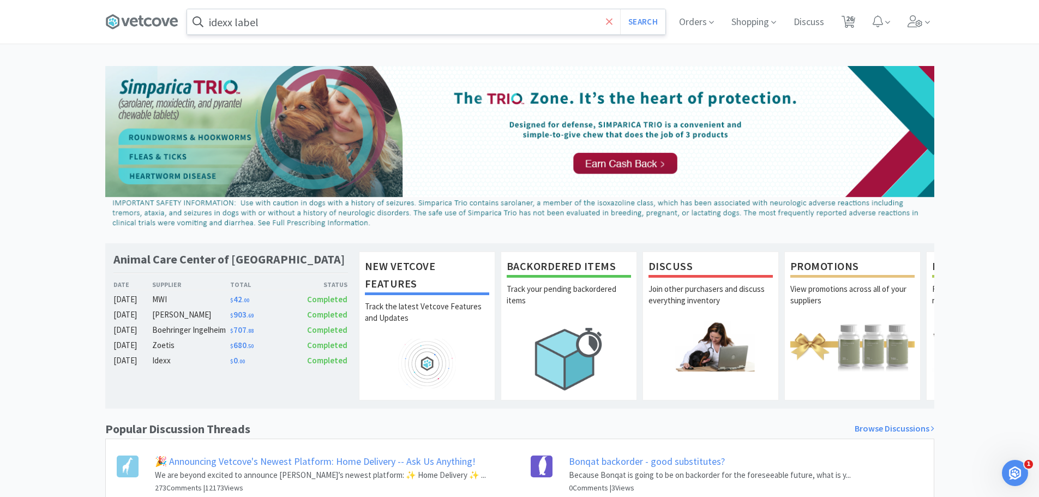
click at [610, 18] on icon at bounding box center [609, 21] width 7 height 11
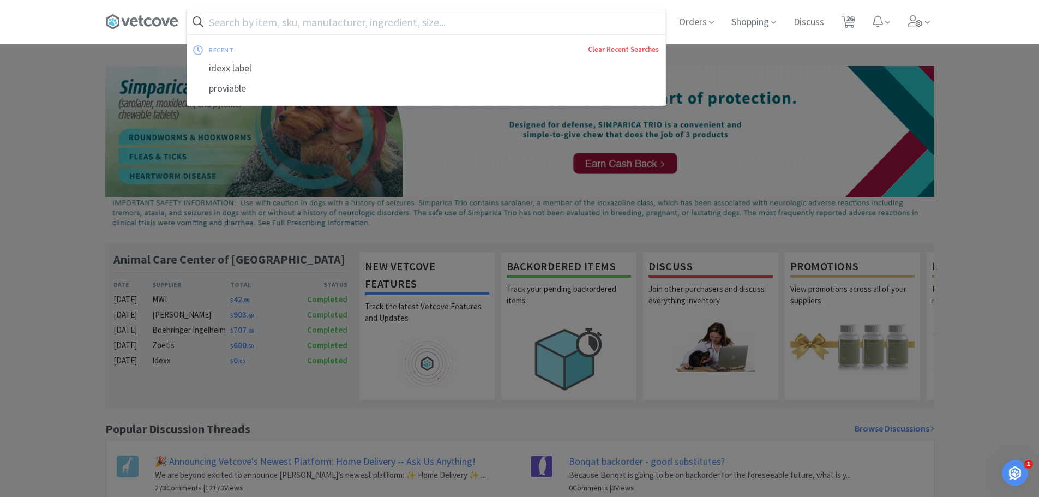
click at [623, 49] on link "Clear Recent Searches" at bounding box center [623, 49] width 71 height 9
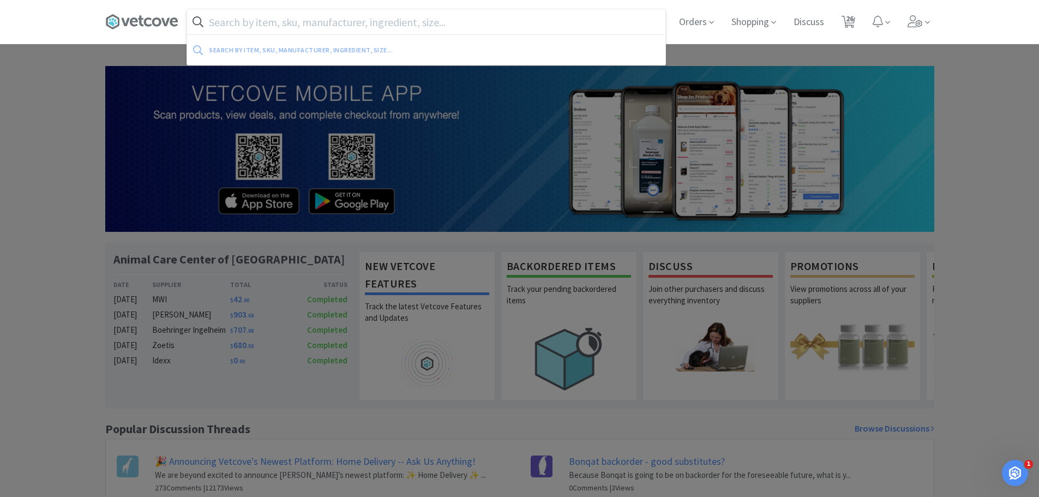
click at [71, 194] on div at bounding box center [519, 248] width 1039 height 497
